Goal: Check status: Check status

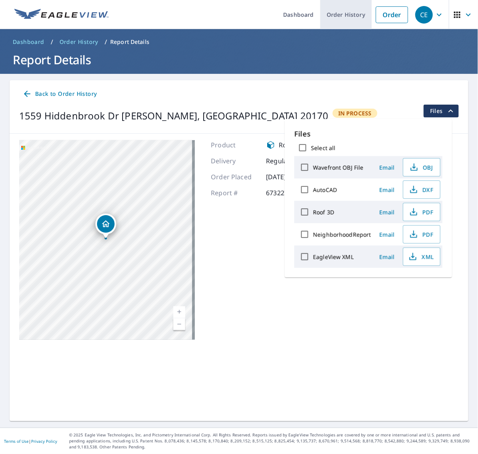
drag, startPoint x: 0, startPoint y: 0, endPoint x: 354, endPoint y: 6, distance: 354.0
click at [354, 6] on link "Order History" at bounding box center [346, 14] width 52 height 29
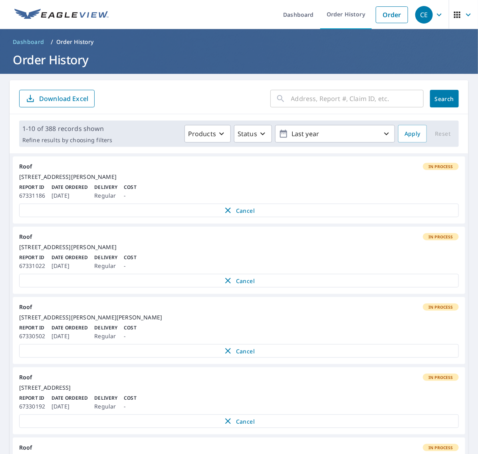
click at [348, 101] on input "text" at bounding box center [357, 98] width 133 height 22
paste input "837 Flagl"
type input "837 Flagl"
click at [437, 95] on span "Search" at bounding box center [445, 99] width 16 height 8
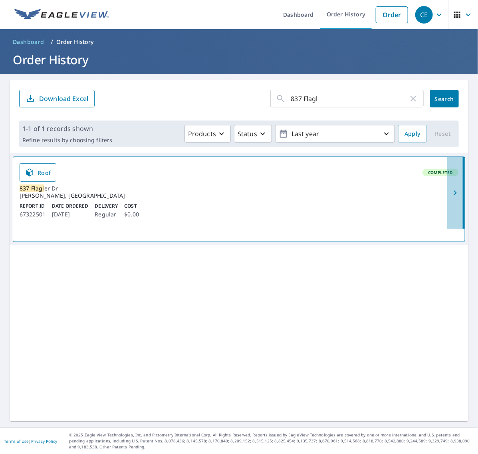
click at [451, 192] on icon "button" at bounding box center [456, 193] width 10 height 10
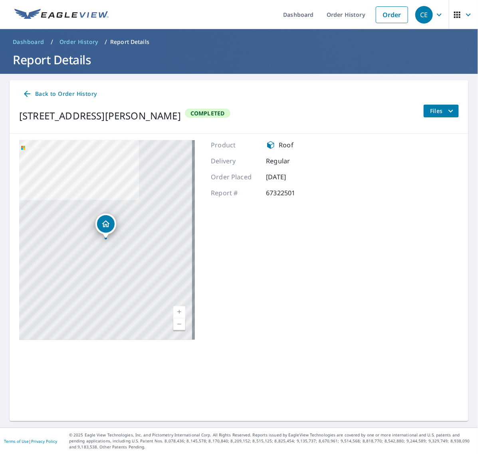
click at [437, 111] on span "Files" at bounding box center [443, 111] width 26 height 10
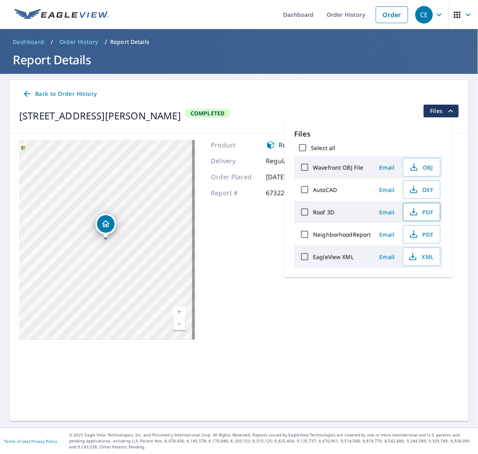
click at [413, 208] on icon "button" at bounding box center [414, 212] width 10 height 10
click at [418, 258] on span "XML" at bounding box center [421, 257] width 26 height 10
